Goal: Task Accomplishment & Management: Use online tool/utility

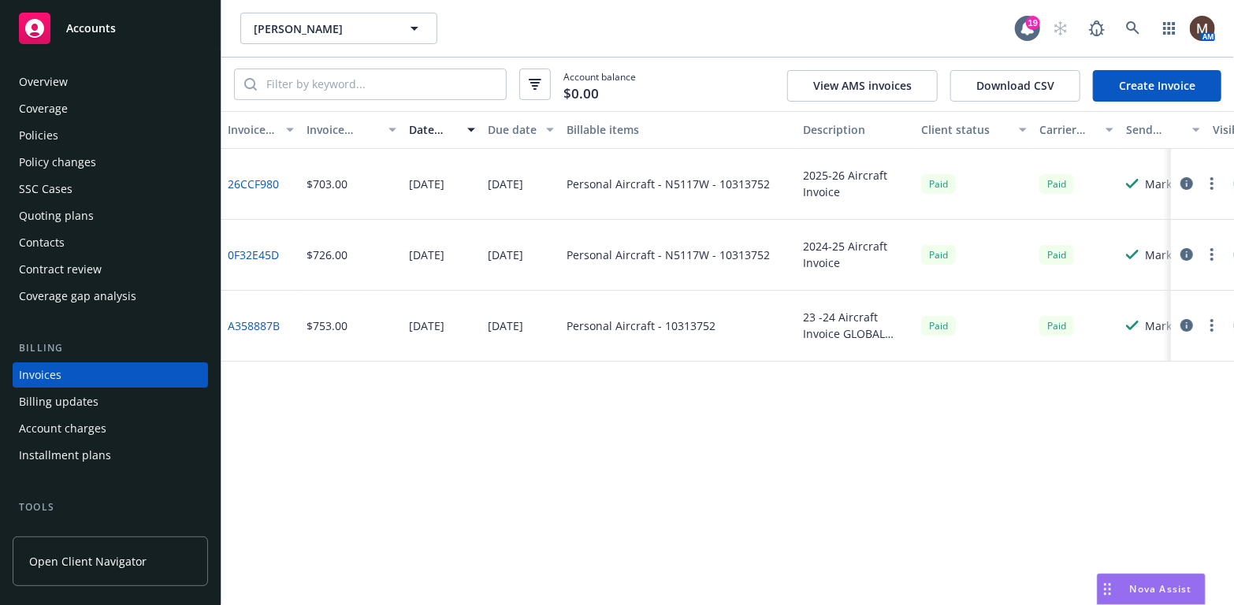
scroll to position [46, 0]
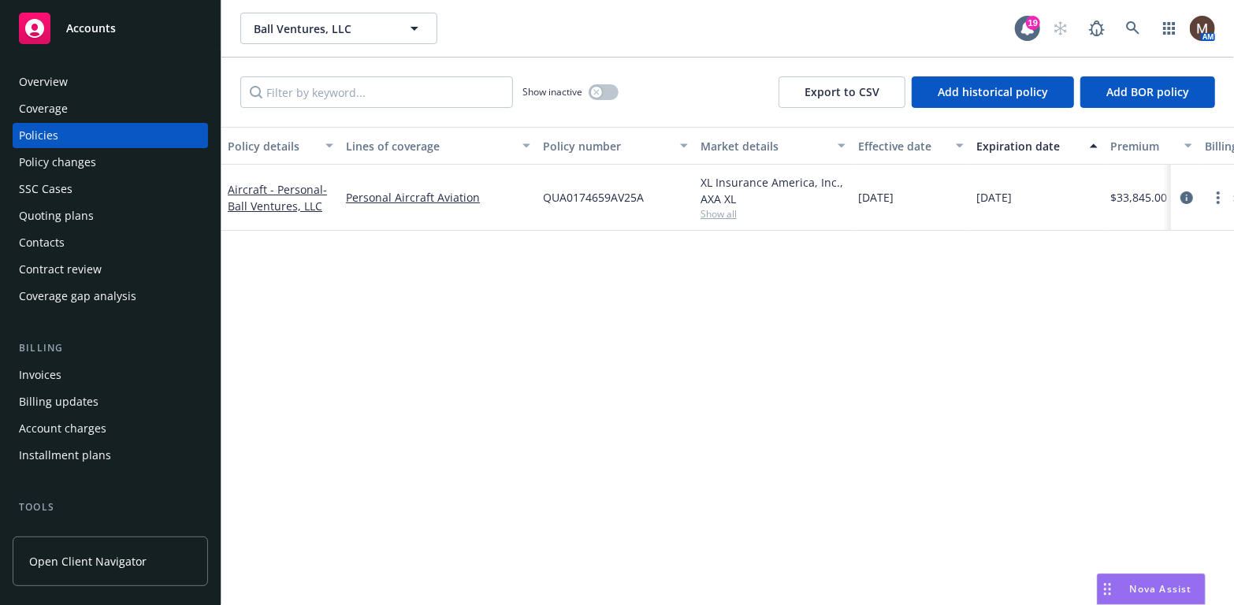
drag, startPoint x: 664, startPoint y: 345, endPoint x: 729, endPoint y: 139, distance: 215.8
click at [664, 345] on div "Policy details Lines of coverage Policy number Market details Effective date Ex…" at bounding box center [727, 366] width 1012 height 478
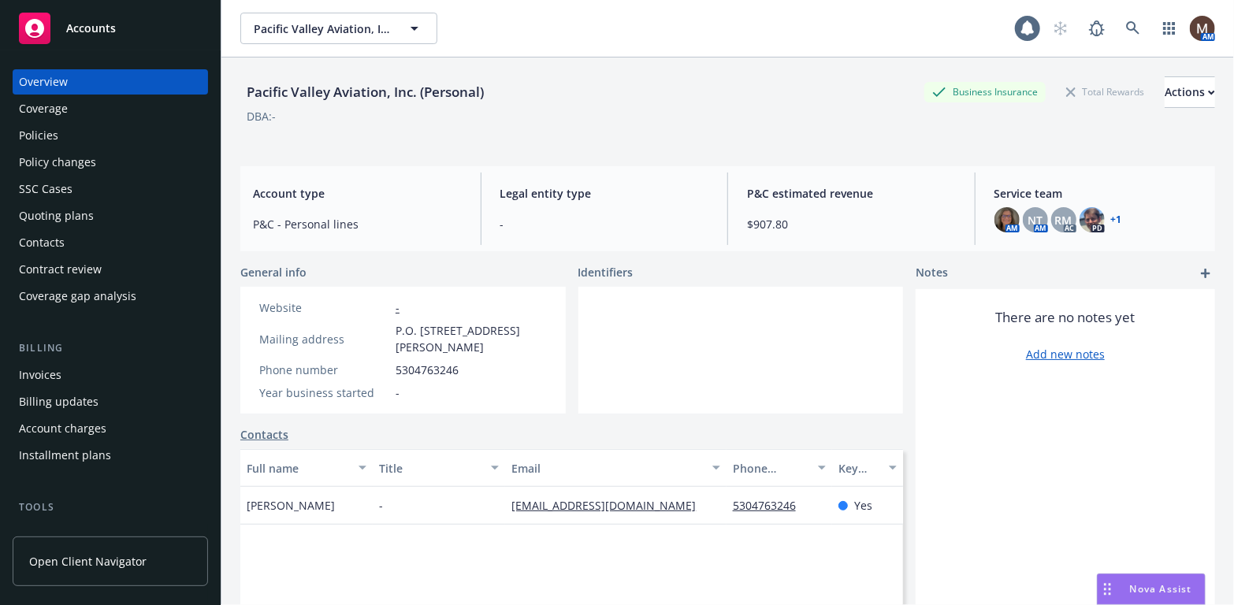
click at [48, 128] on div "Policies" at bounding box center [38, 135] width 39 height 25
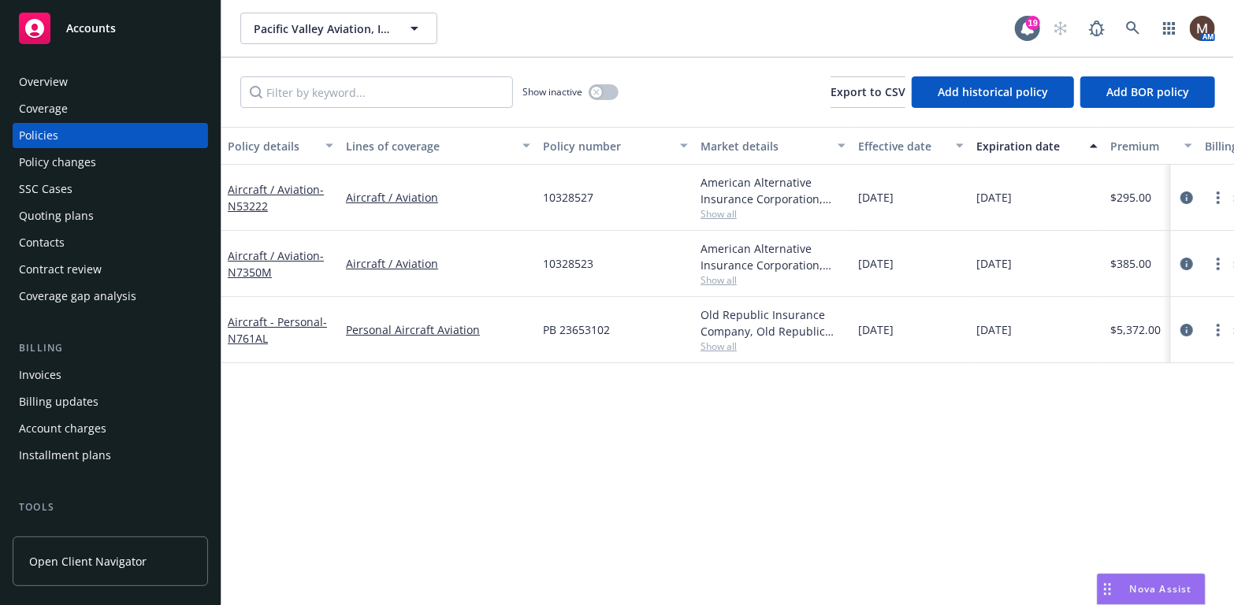
click at [58, 372] on div "Invoices" at bounding box center [40, 374] width 43 height 25
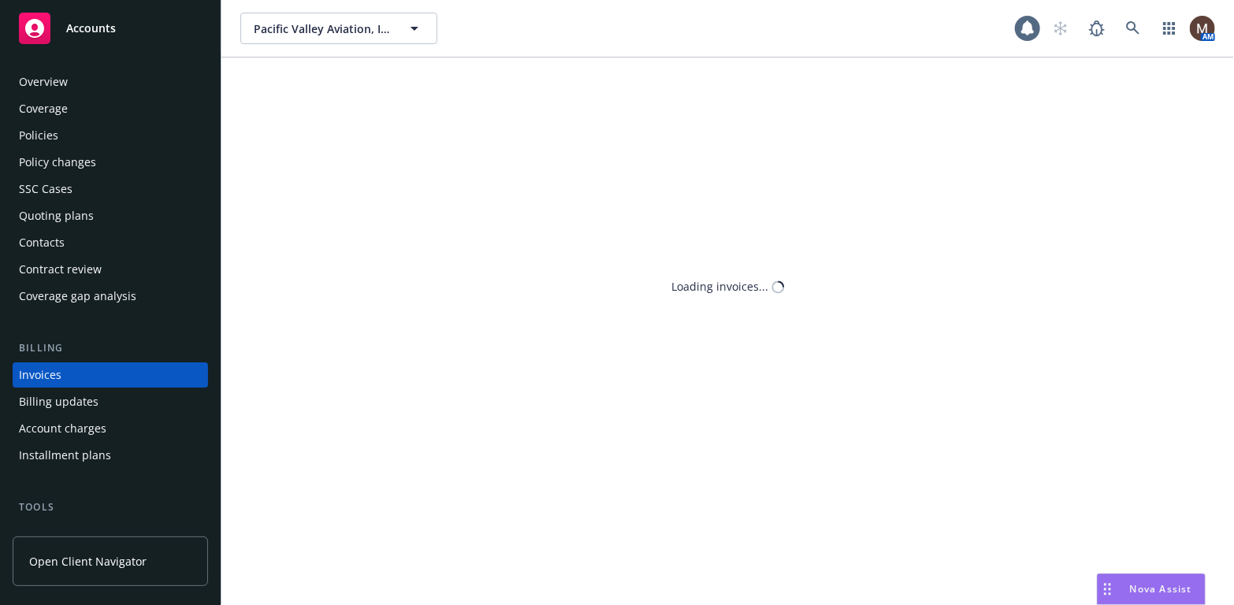
scroll to position [46, 0]
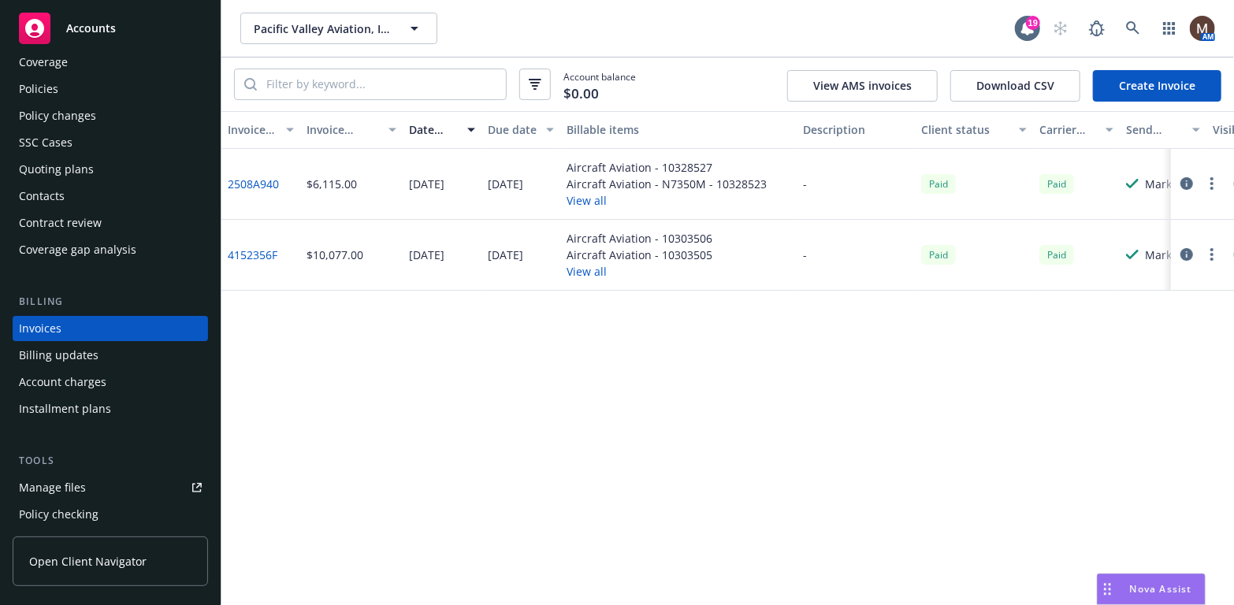
click at [1151, 81] on link "Create Invoice" at bounding box center [1157, 86] width 128 height 32
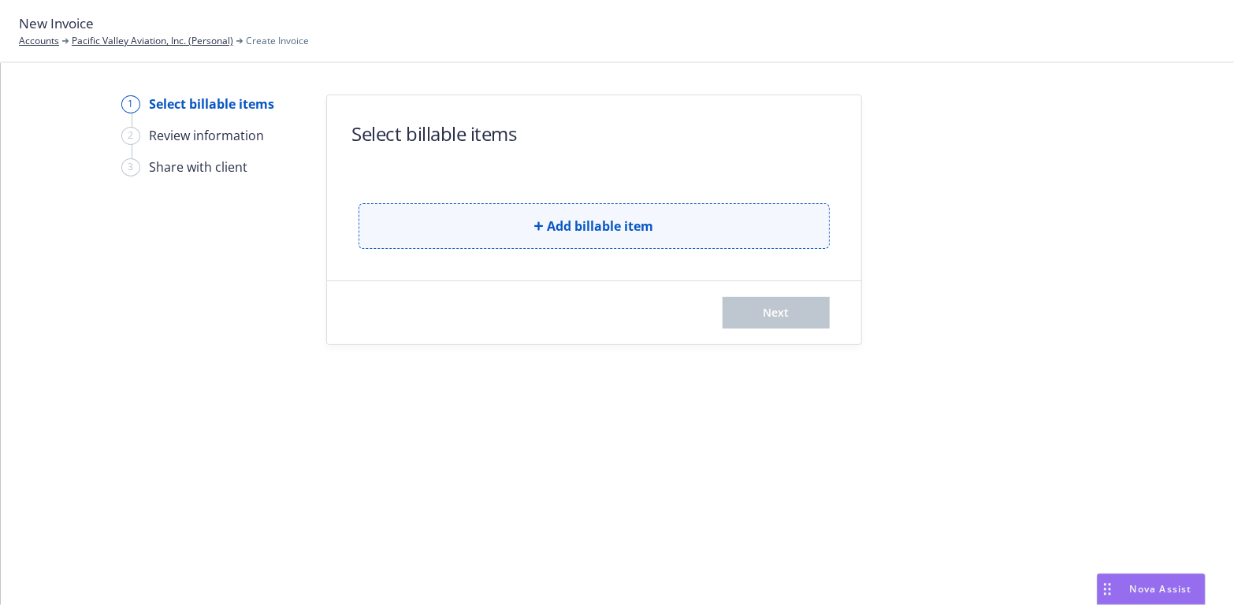
click at [678, 224] on button "Add billable item" at bounding box center [593, 226] width 471 height 46
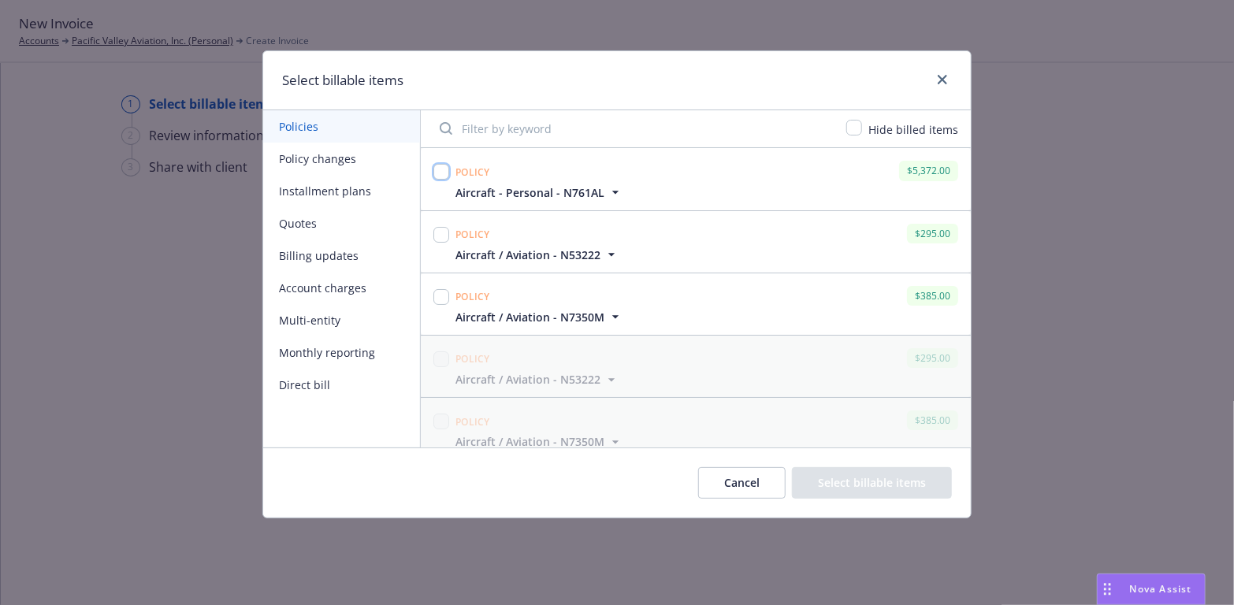
click at [439, 168] on input "checkbox" at bounding box center [441, 172] width 16 height 16
checkbox input "true"
click at [440, 233] on input "checkbox" at bounding box center [441, 235] width 16 height 16
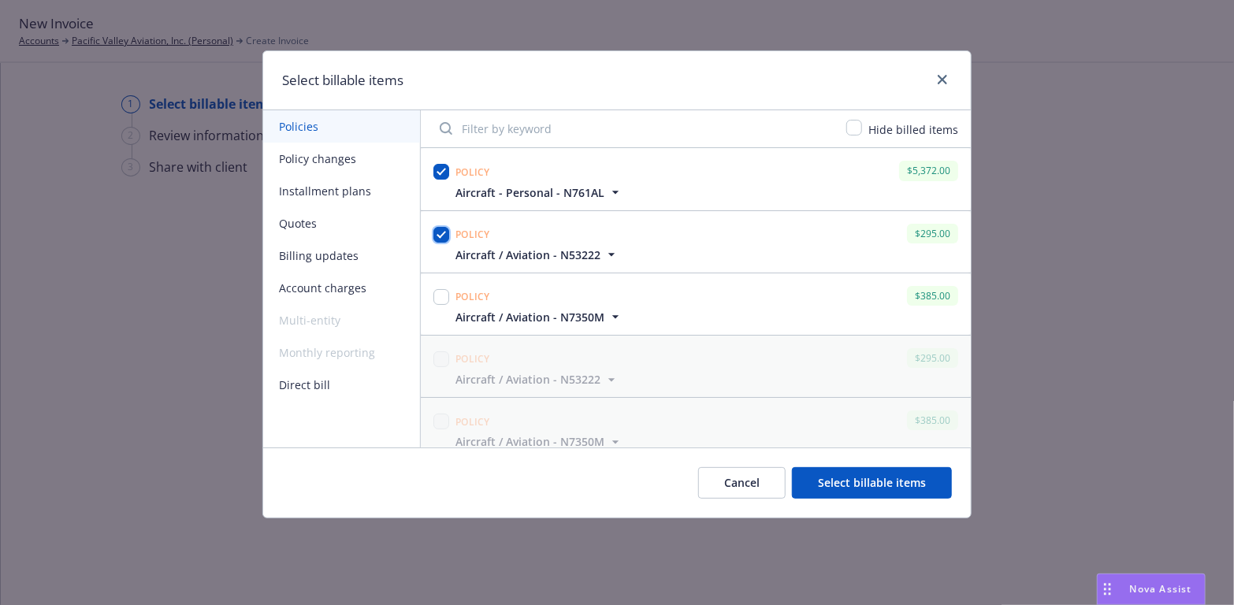
checkbox input "true"
click at [438, 297] on input "checkbox" at bounding box center [441, 297] width 16 height 16
checkbox input "true"
click at [867, 477] on button "Select billable items" at bounding box center [872, 483] width 160 height 32
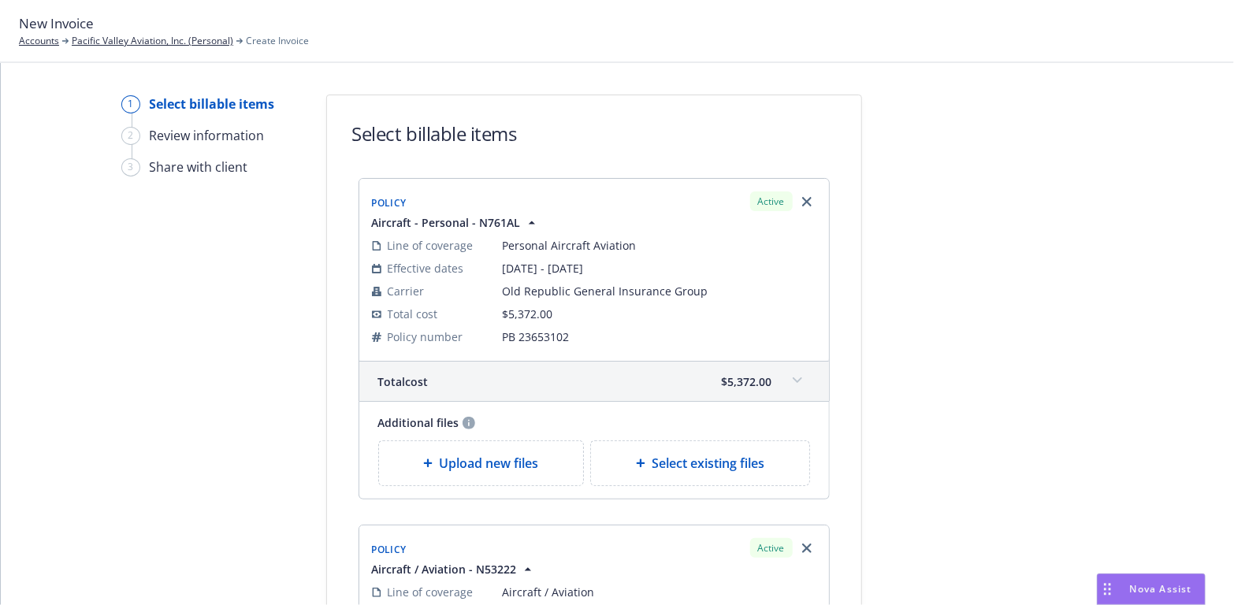
click at [651, 458] on span "Select existing files" at bounding box center [707, 463] width 113 height 19
select select "Invoice - Third Party"
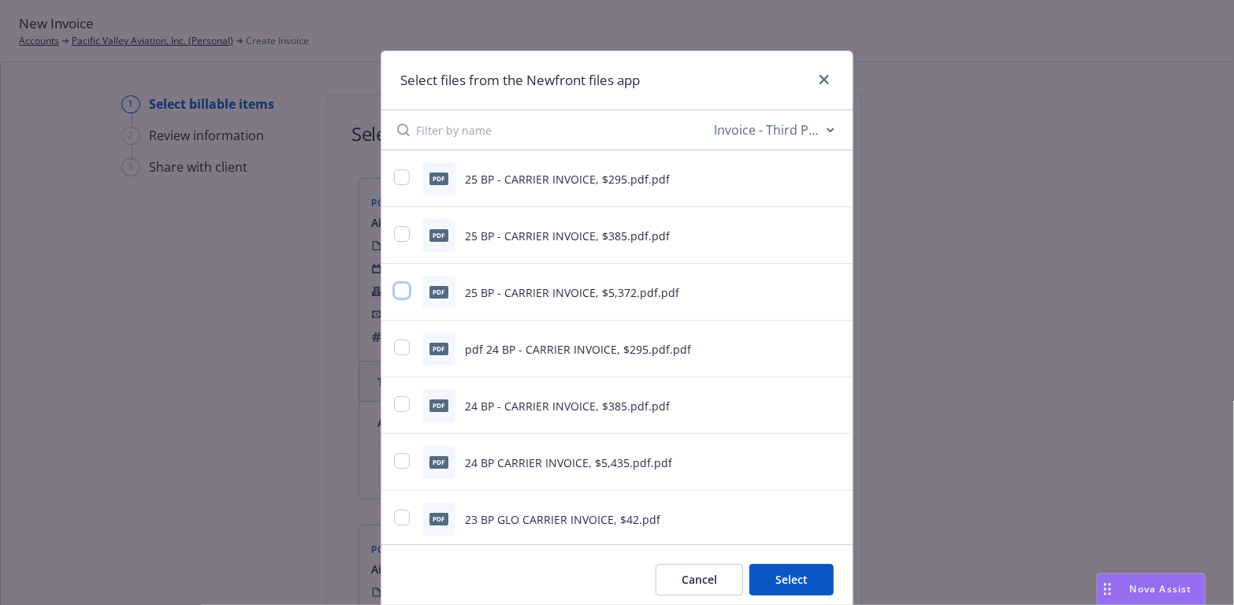
click at [394, 288] on input "checkbox" at bounding box center [402, 291] width 16 height 16
checkbox input "true"
click at [395, 232] on input "checkbox" at bounding box center [402, 234] width 16 height 16
checkbox input "true"
click at [394, 175] on input "checkbox" at bounding box center [402, 177] width 16 height 16
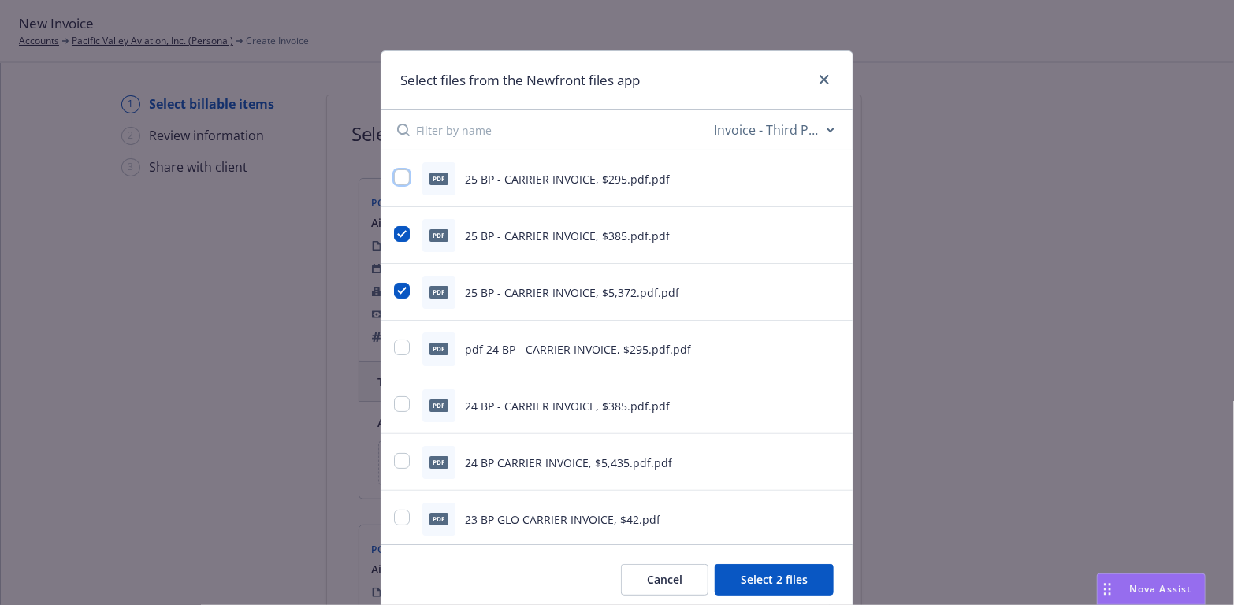
checkbox input "true"
click at [766, 575] on button "Select 3 files" at bounding box center [773, 580] width 119 height 32
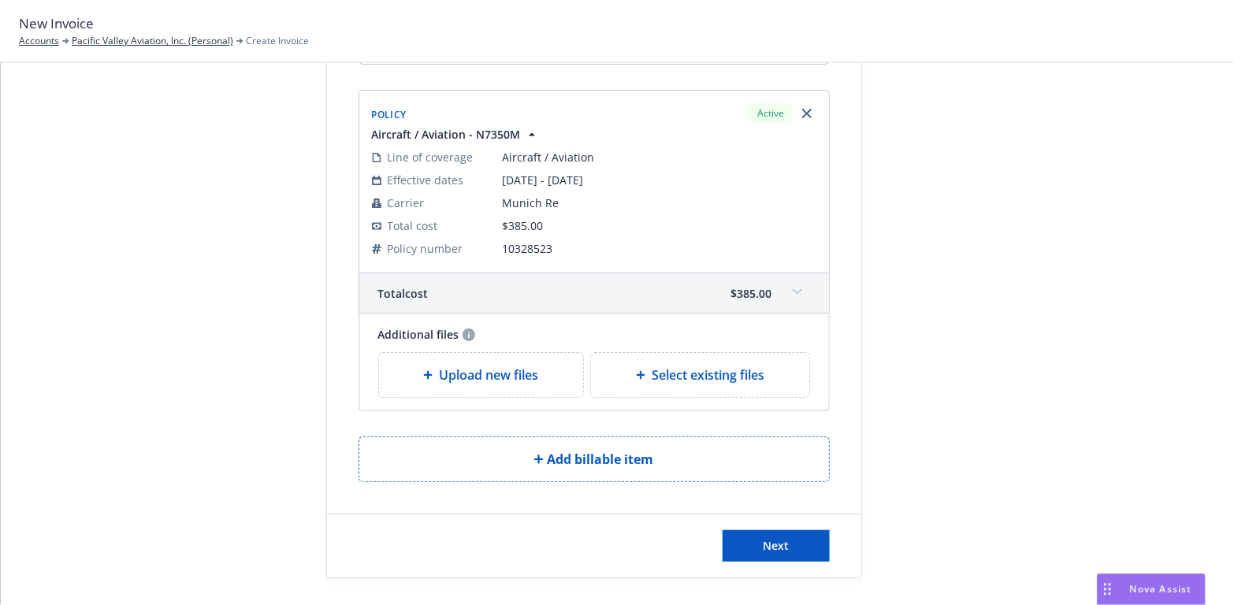
scroll to position [915, 0]
click at [766, 537] on span "Next" at bounding box center [776, 544] width 26 height 15
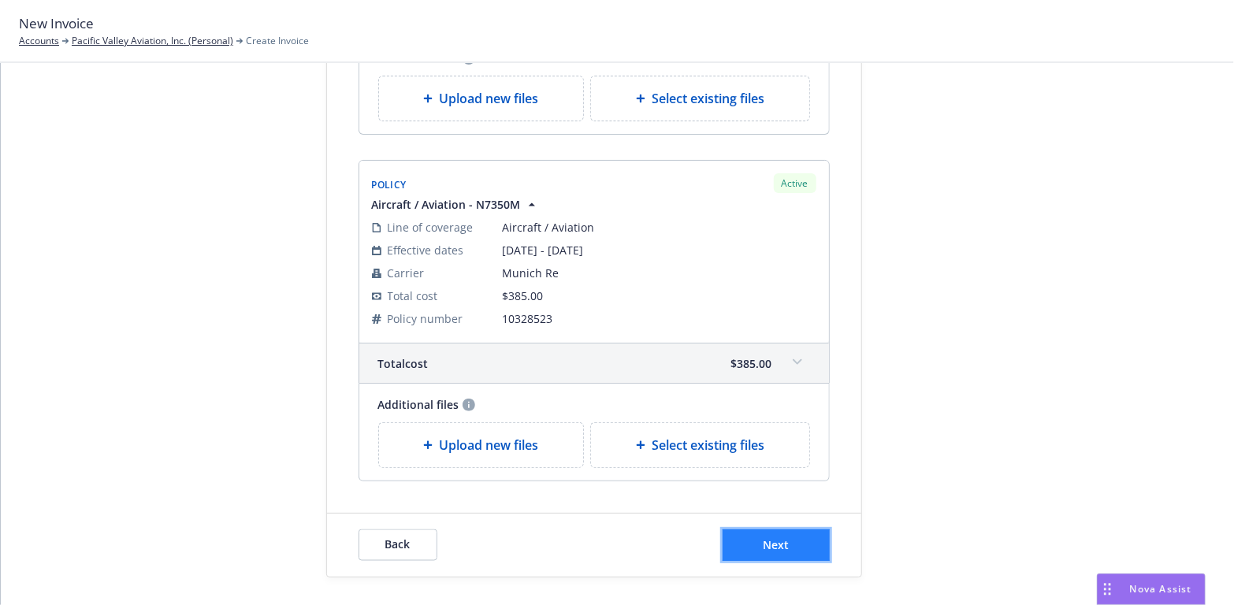
click at [766, 537] on span "Next" at bounding box center [776, 544] width 26 height 15
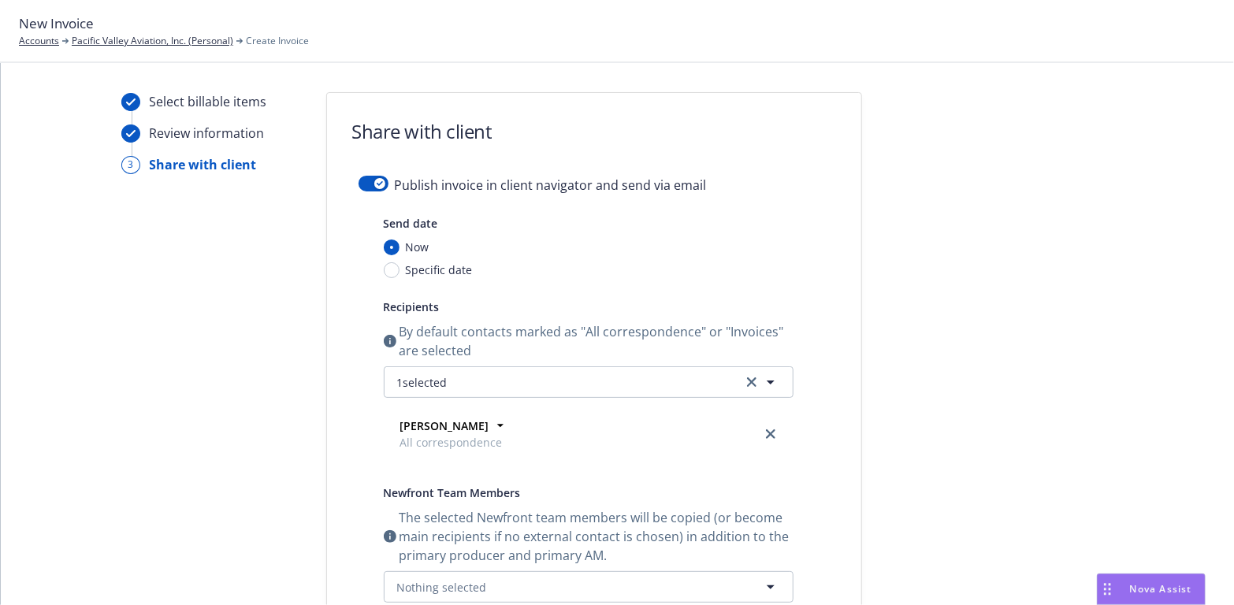
scroll to position [0, 0]
click at [374, 182] on div "button" at bounding box center [379, 185] width 11 height 11
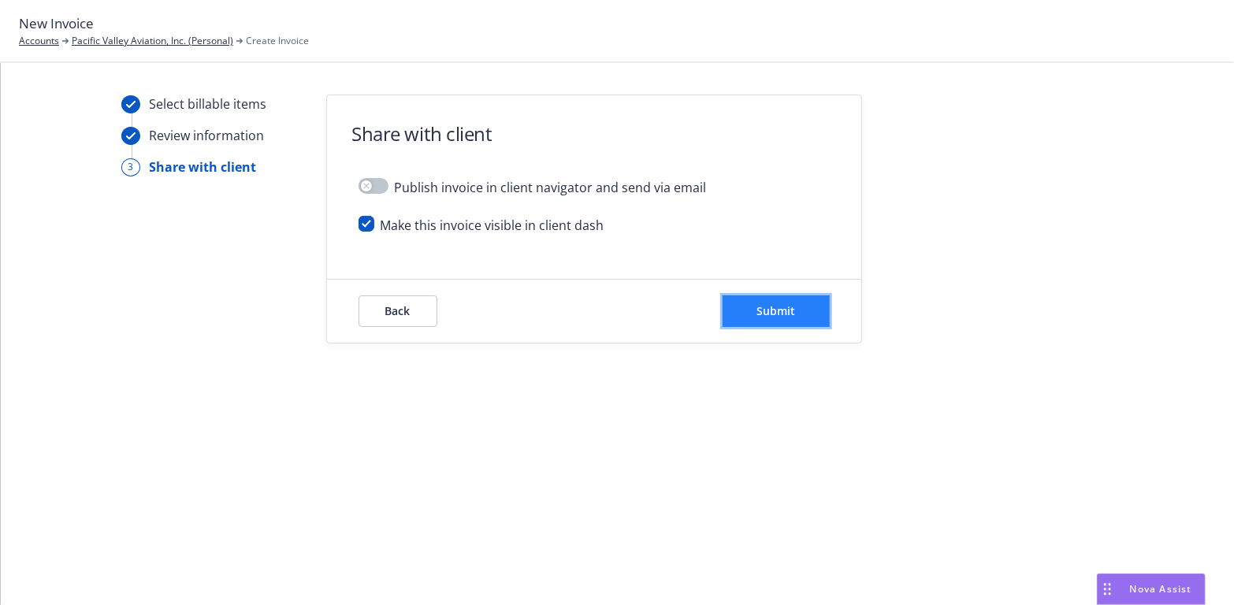
click at [797, 308] on button "Submit" at bounding box center [775, 311] width 107 height 32
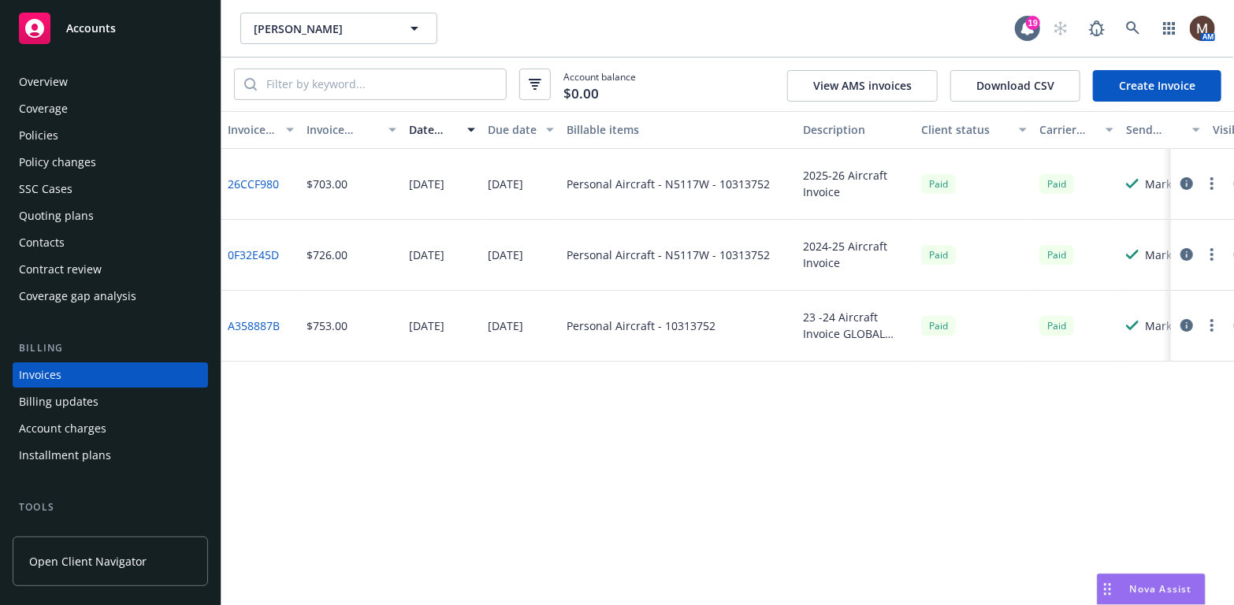
scroll to position [46, 0]
